Goal: Check status

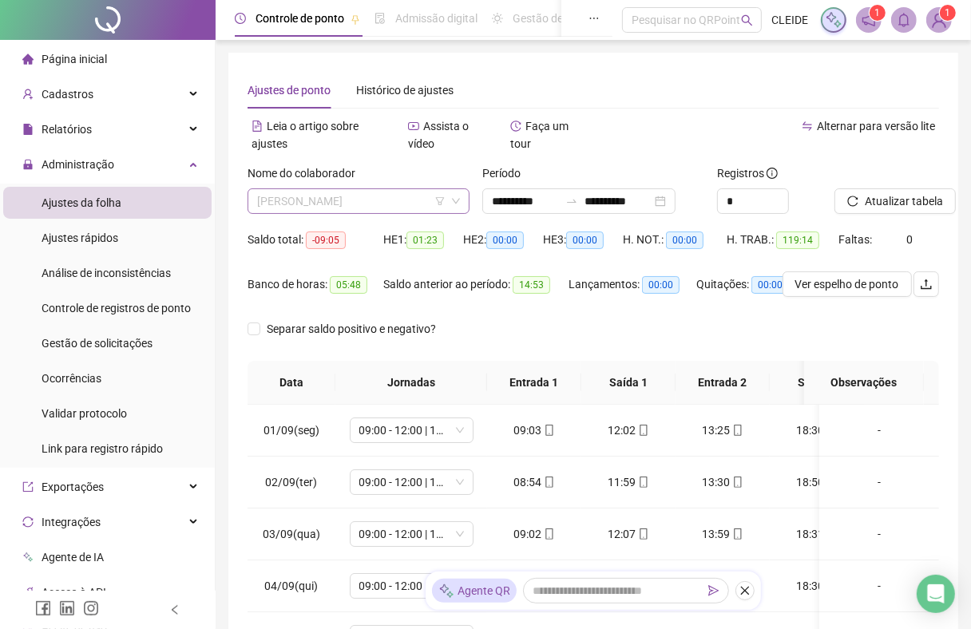
click at [279, 205] on span "[PERSON_NAME]" at bounding box center [358, 201] width 203 height 24
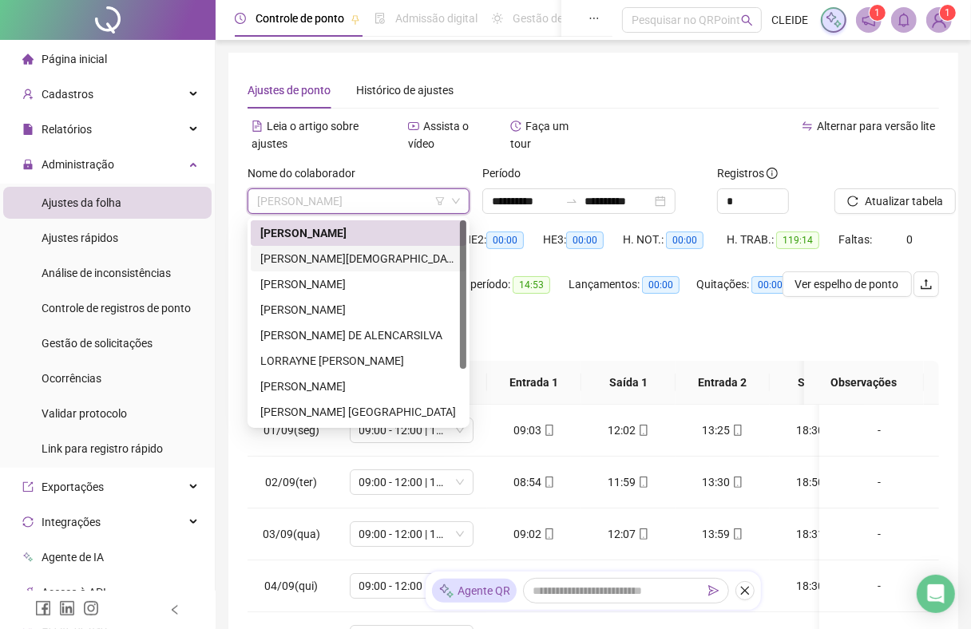
click at [288, 259] on div "[PERSON_NAME][DEMOGRAPHIC_DATA]" at bounding box center [358, 259] width 196 height 18
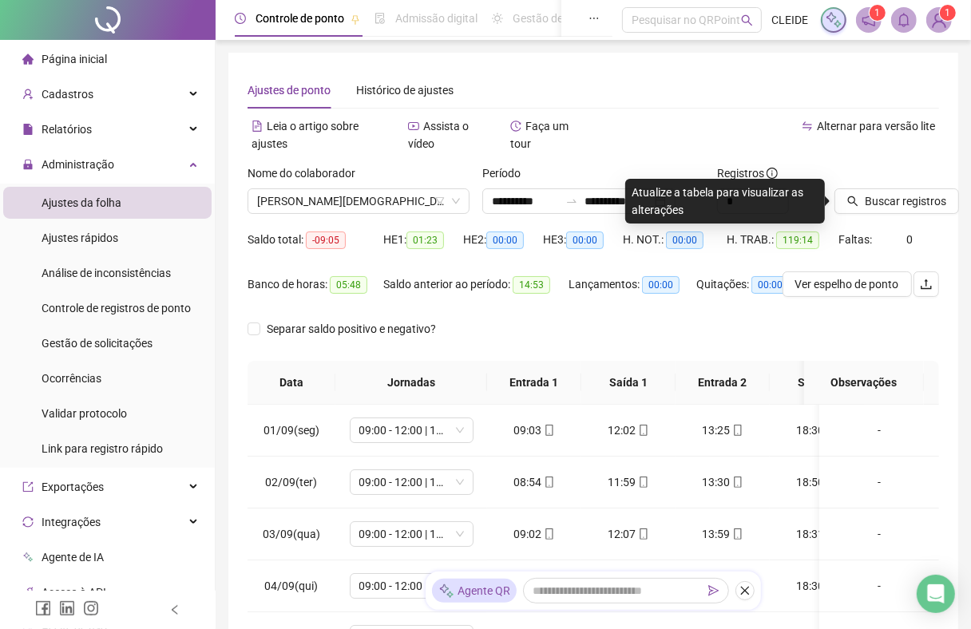
click at [922, 185] on div "Buscar registros" at bounding box center [886, 188] width 105 height 49
drag, startPoint x: 922, startPoint y: 185, endPoint x: 922, endPoint y: 196, distance: 11.2
click at [922, 188] on div "Buscar registros" at bounding box center [886, 188] width 105 height 49
click at [922, 196] on span "Buscar registros" at bounding box center [904, 201] width 81 height 18
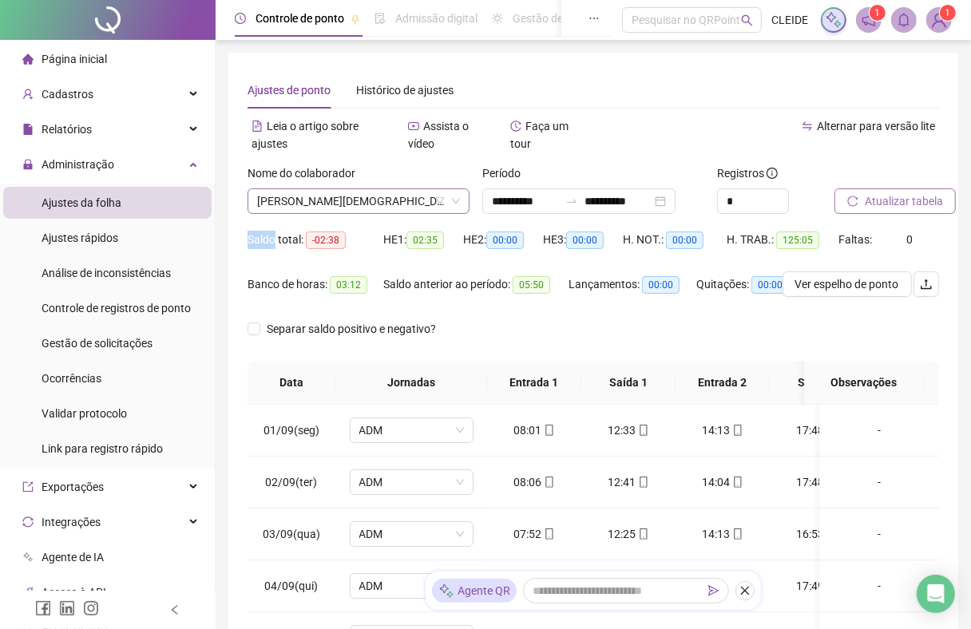
click at [431, 200] on span "[PERSON_NAME][DEMOGRAPHIC_DATA]" at bounding box center [358, 201] width 203 height 24
click at [355, 206] on span "[PERSON_NAME][DEMOGRAPHIC_DATA]" at bounding box center [358, 201] width 203 height 24
click at [428, 205] on span "[PERSON_NAME][DEMOGRAPHIC_DATA]" at bounding box center [358, 201] width 203 height 24
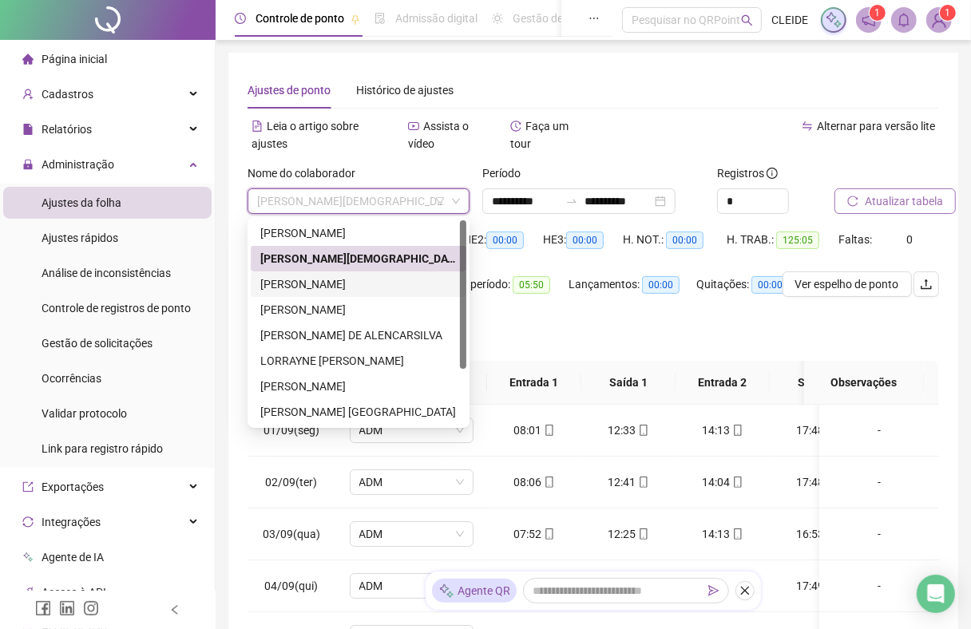
click at [344, 286] on div "[PERSON_NAME]" at bounding box center [358, 284] width 196 height 18
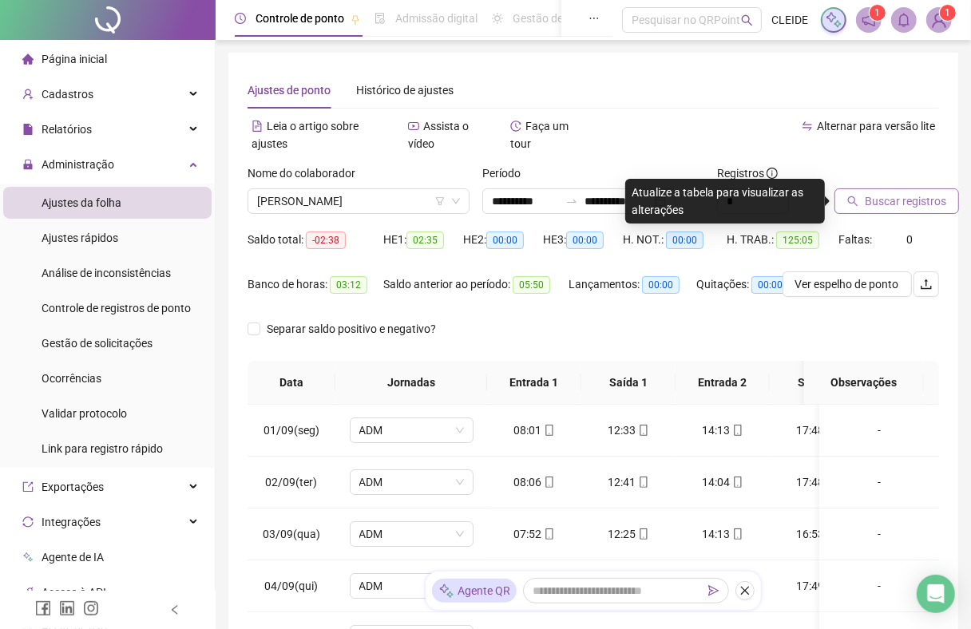
click at [850, 196] on icon "search" at bounding box center [852, 201] width 11 height 11
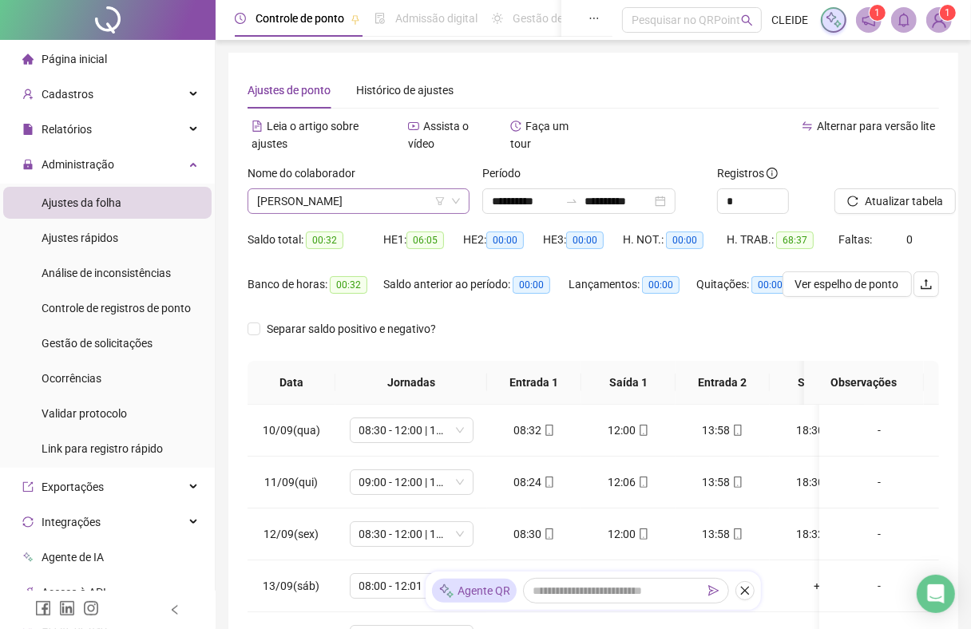
click at [425, 196] on span "[PERSON_NAME]" at bounding box center [358, 201] width 203 height 24
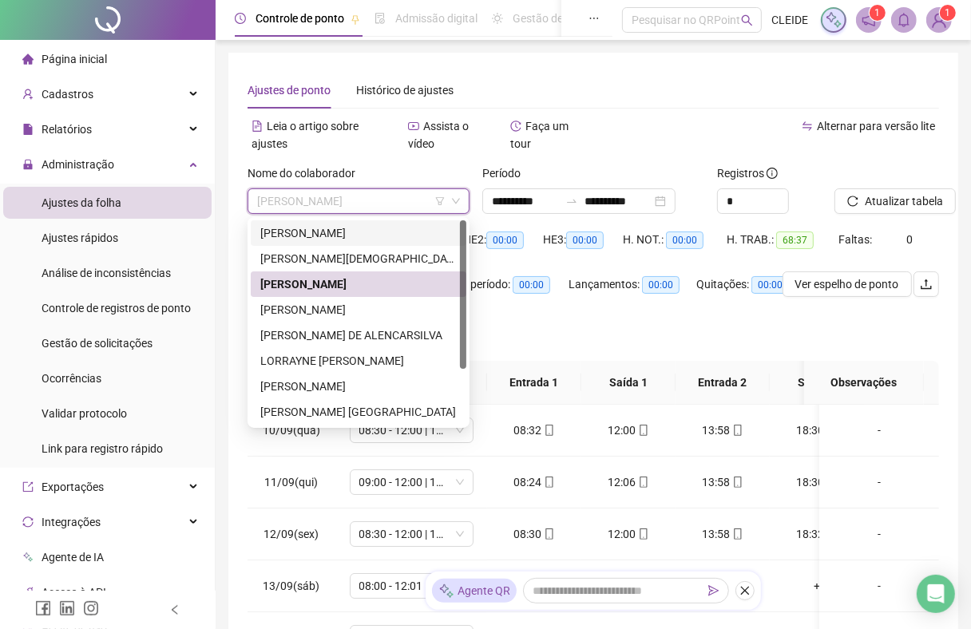
click at [279, 238] on div "[PERSON_NAME]" at bounding box center [358, 233] width 196 height 18
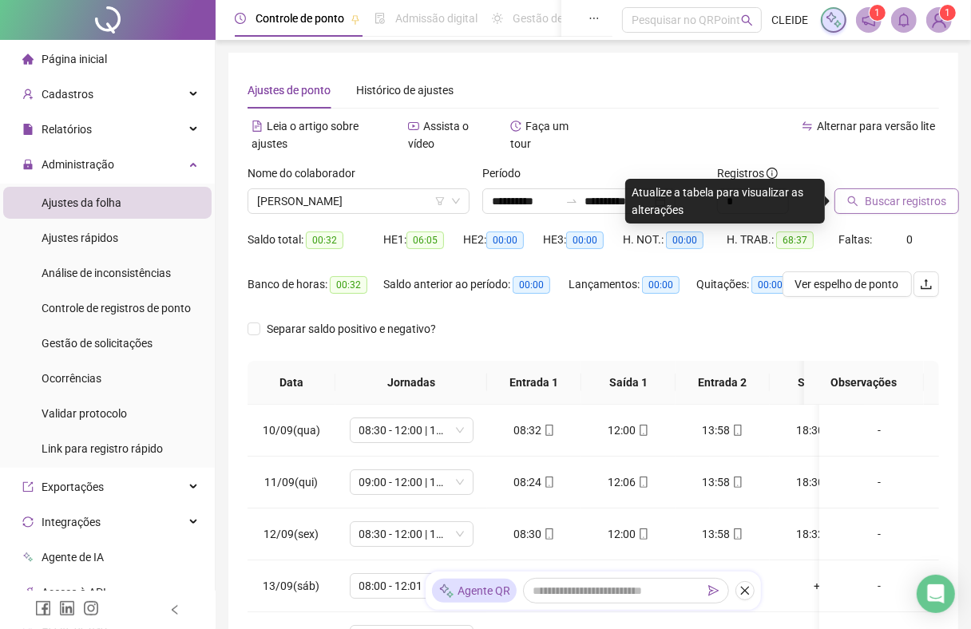
click at [919, 200] on span "Buscar registros" at bounding box center [904, 201] width 81 height 18
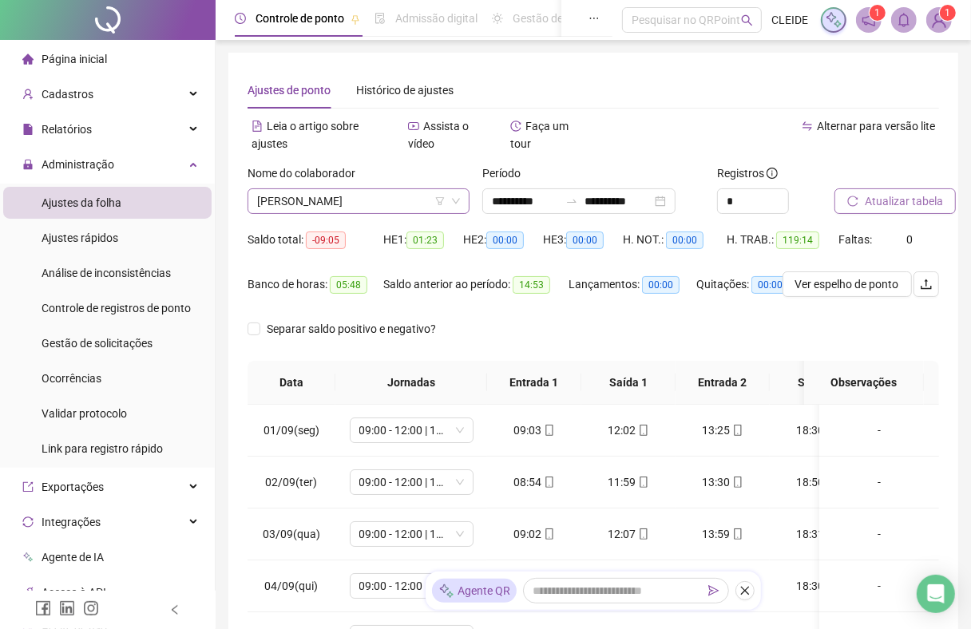
click at [433, 193] on span "[PERSON_NAME]" at bounding box center [358, 201] width 203 height 24
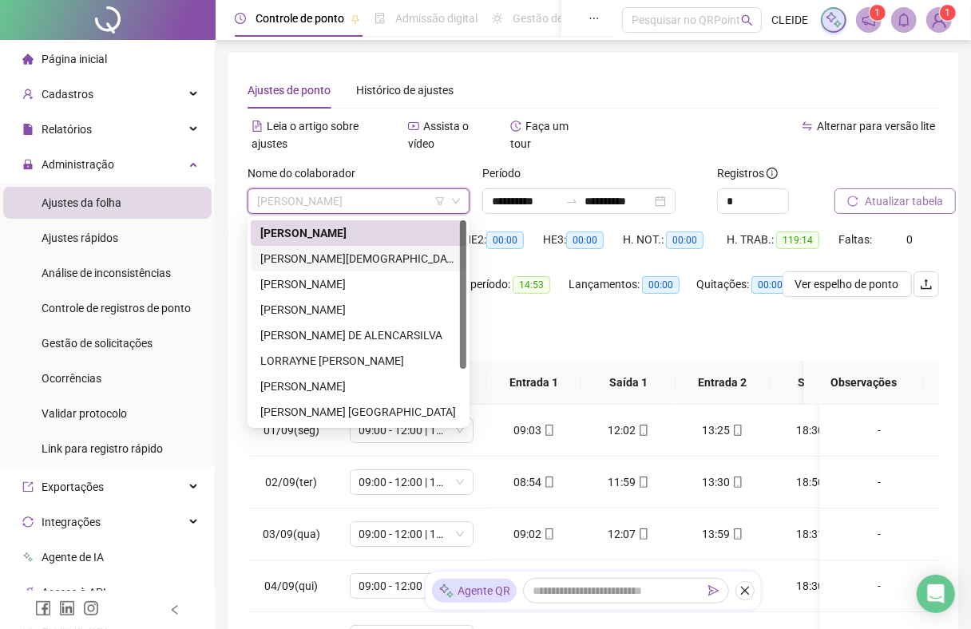
click at [282, 258] on div "[PERSON_NAME][DEMOGRAPHIC_DATA]" at bounding box center [358, 259] width 196 height 18
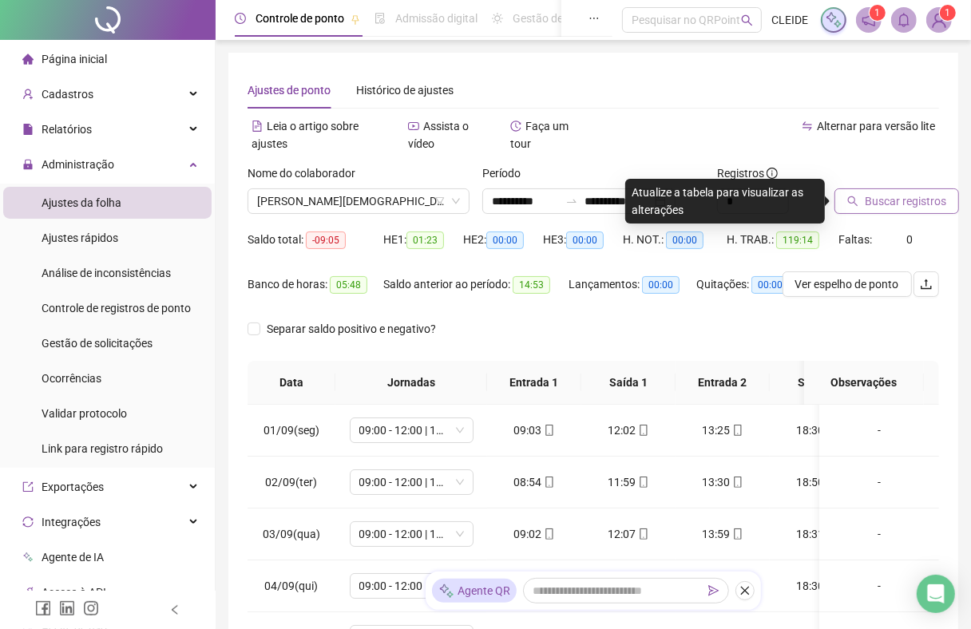
click at [948, 196] on button "Buscar registros" at bounding box center [896, 201] width 125 height 26
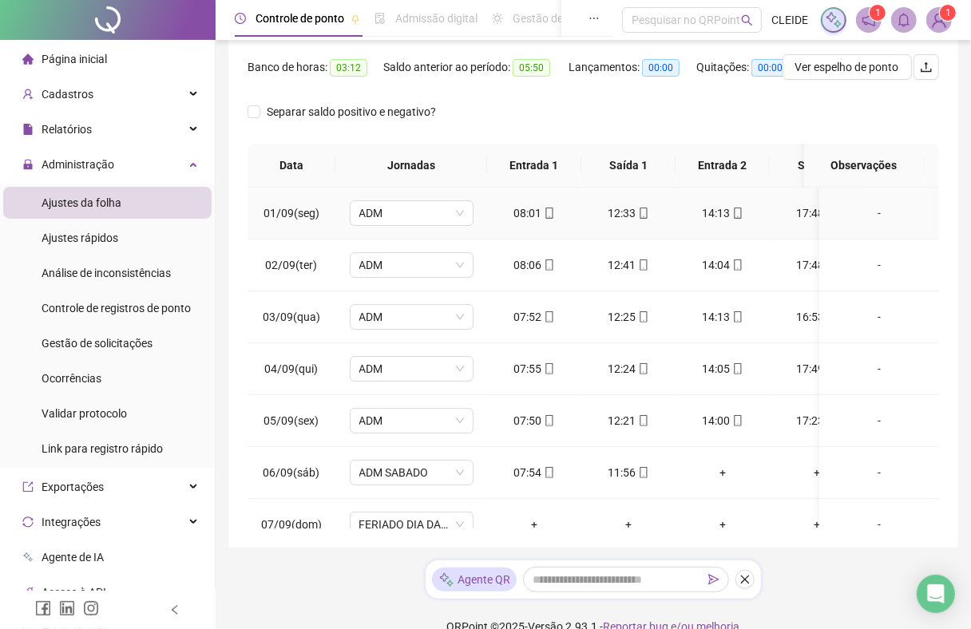
scroll to position [242, 0]
